Goal: Navigation & Orientation: Find specific page/section

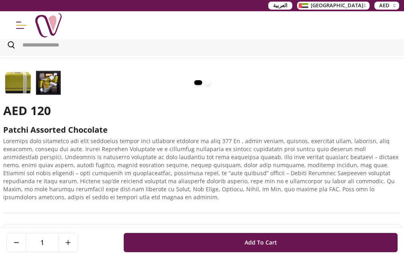
click at [14, 69] on img at bounding box center [18, 82] width 30 height 27
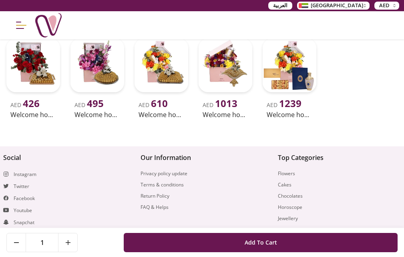
scroll to position [144, 0]
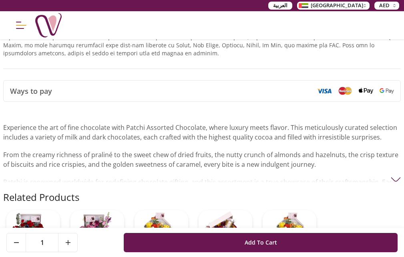
click at [0, 0] on link "iPhone" at bounding box center [0, 0] width 0 height 0
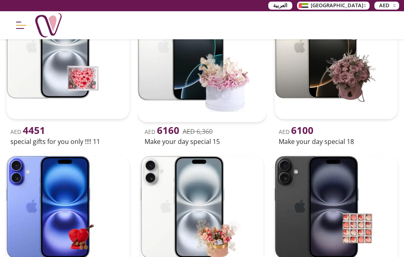
scroll to position [480, 0]
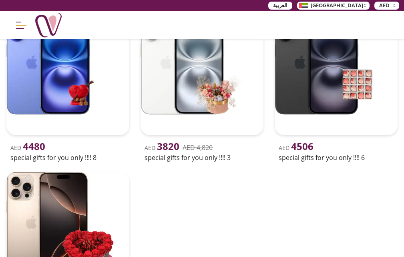
click at [287, 6] on span "العربية" at bounding box center [280, 6] width 14 height 8
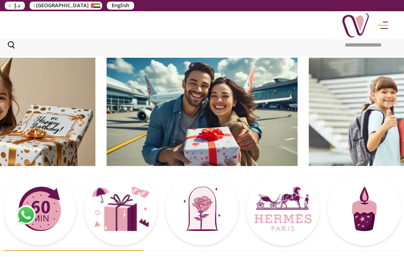
click at [0, 0] on link "هدايا ايفون" at bounding box center [0, 0] width 0 height 0
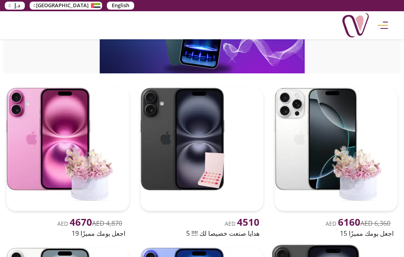
scroll to position [160, 0]
